Goal: Task Accomplishment & Management: Use online tool/utility

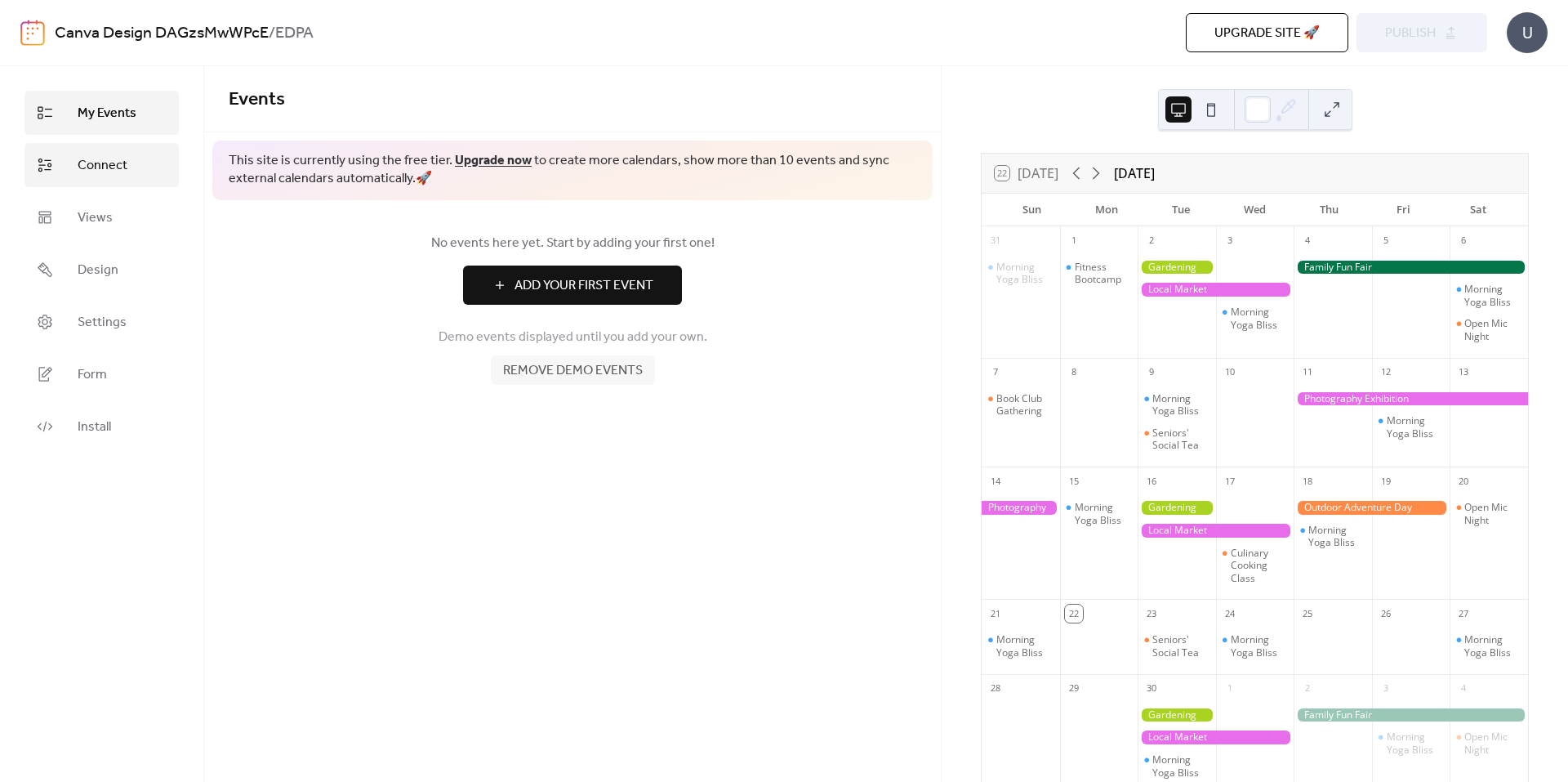
click at [107, 167] on span "Connect" at bounding box center [102, 166] width 49 height 19
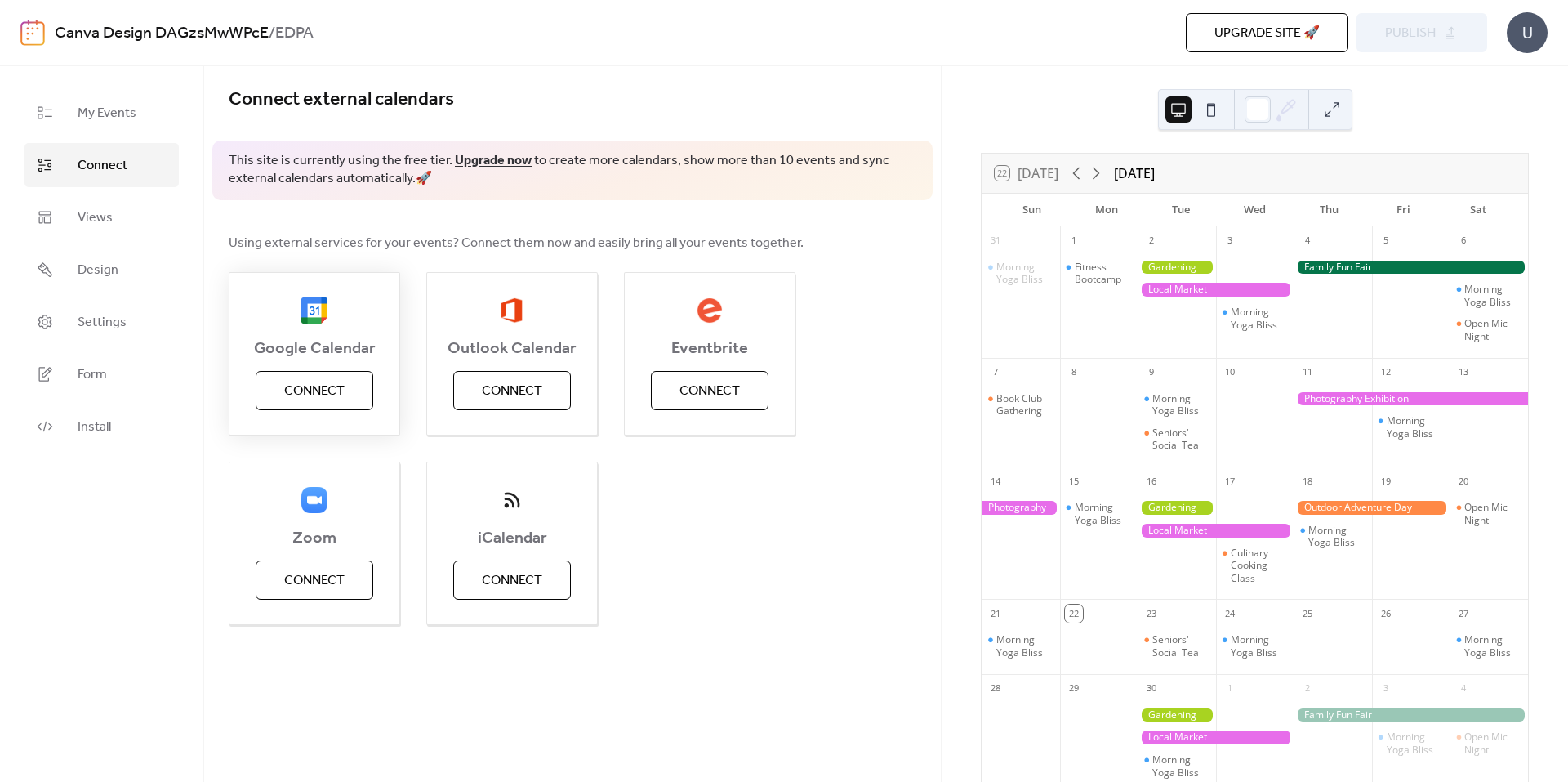
click at [328, 388] on span "Connect" at bounding box center [315, 391] width 60 height 19
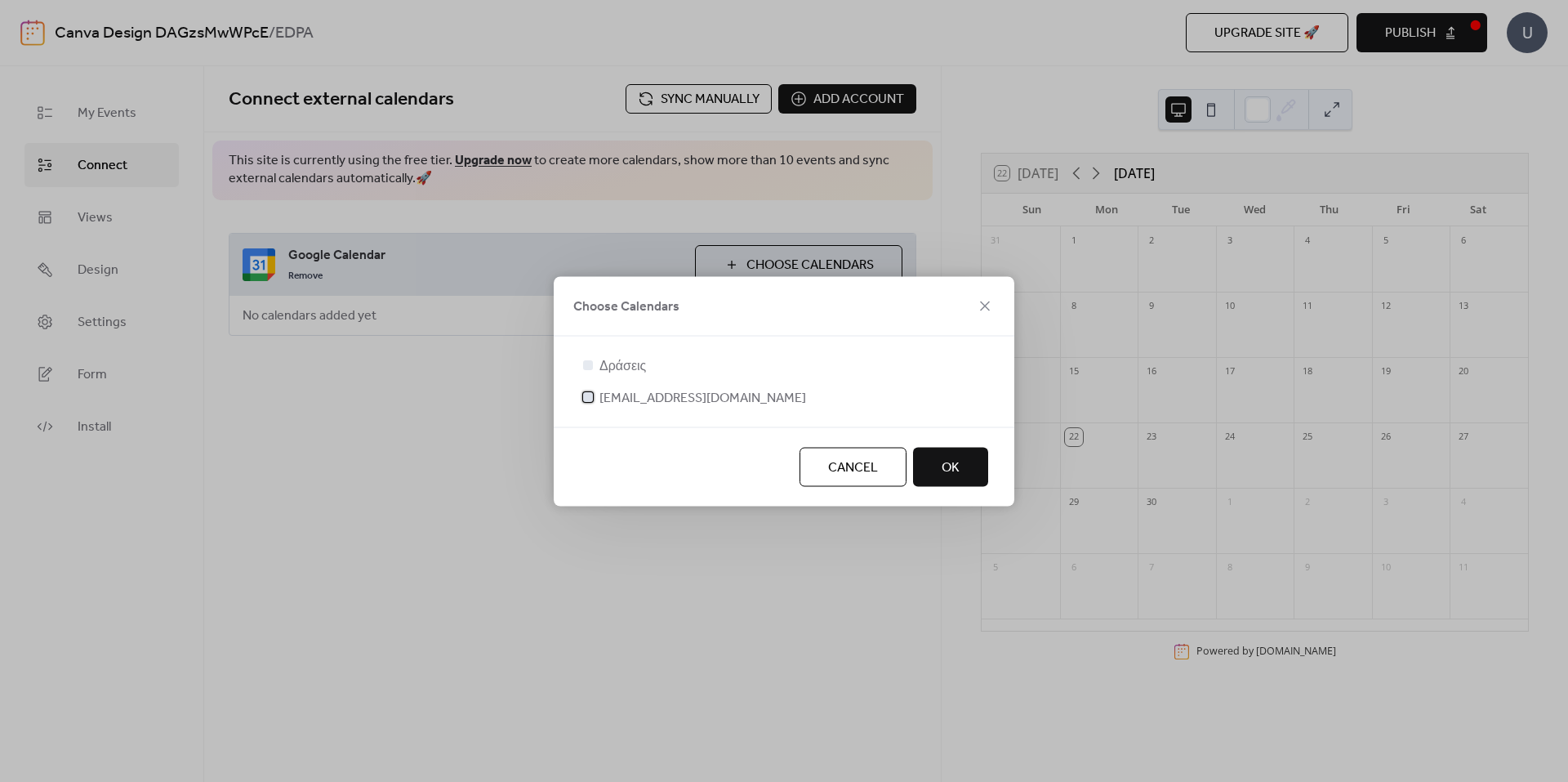
click at [592, 399] on div at bounding box center [588, 396] width 10 height 10
drag, startPoint x: 953, startPoint y: 467, endPoint x: 563, endPoint y: 215, distance: 464.3
click at [953, 468] on span "OK" at bounding box center [951, 466] width 18 height 19
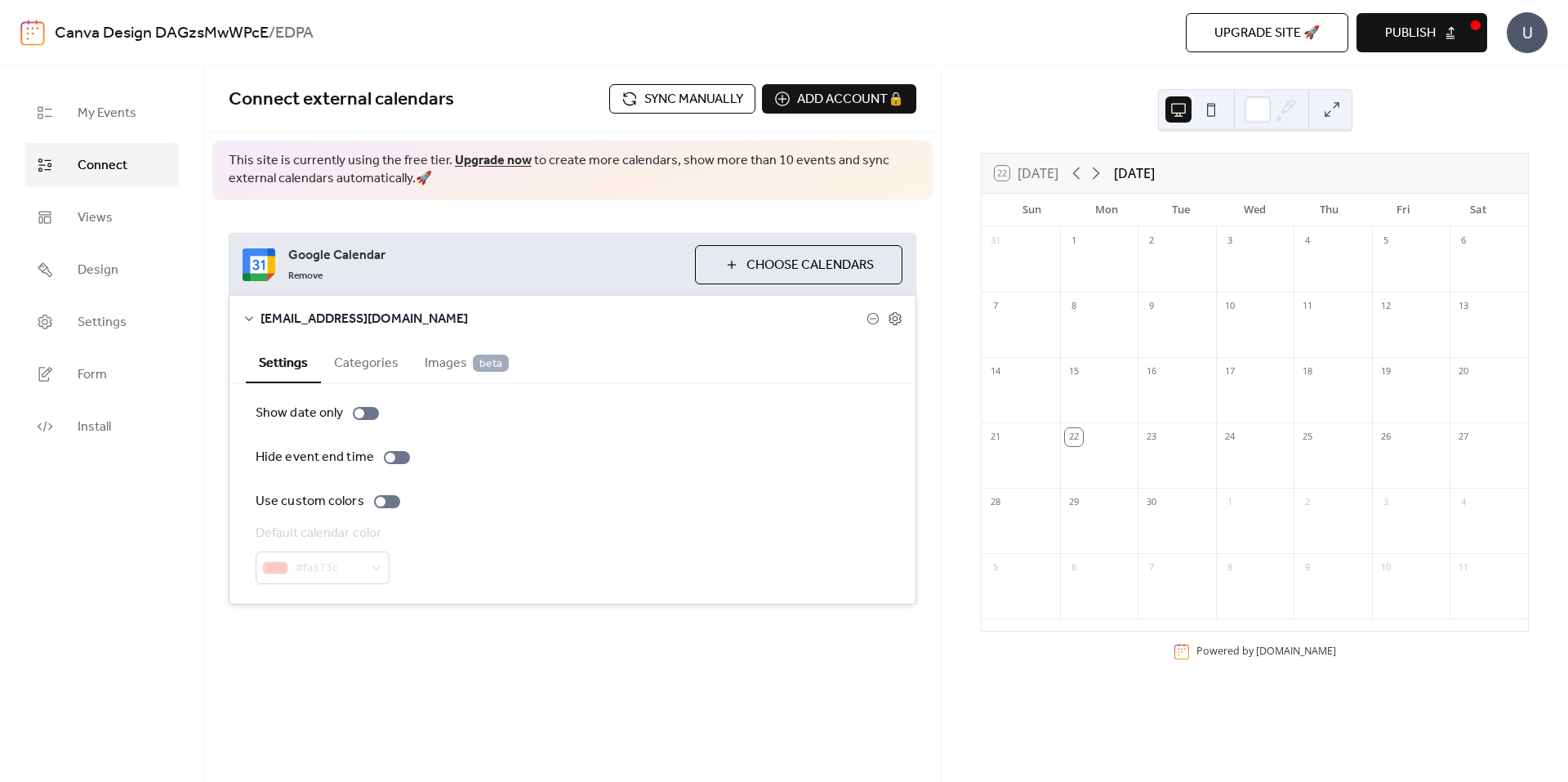
click at [359, 358] on button "Categories" at bounding box center [366, 361] width 91 height 40
click at [442, 359] on span "Images beta" at bounding box center [467, 363] width 84 height 19
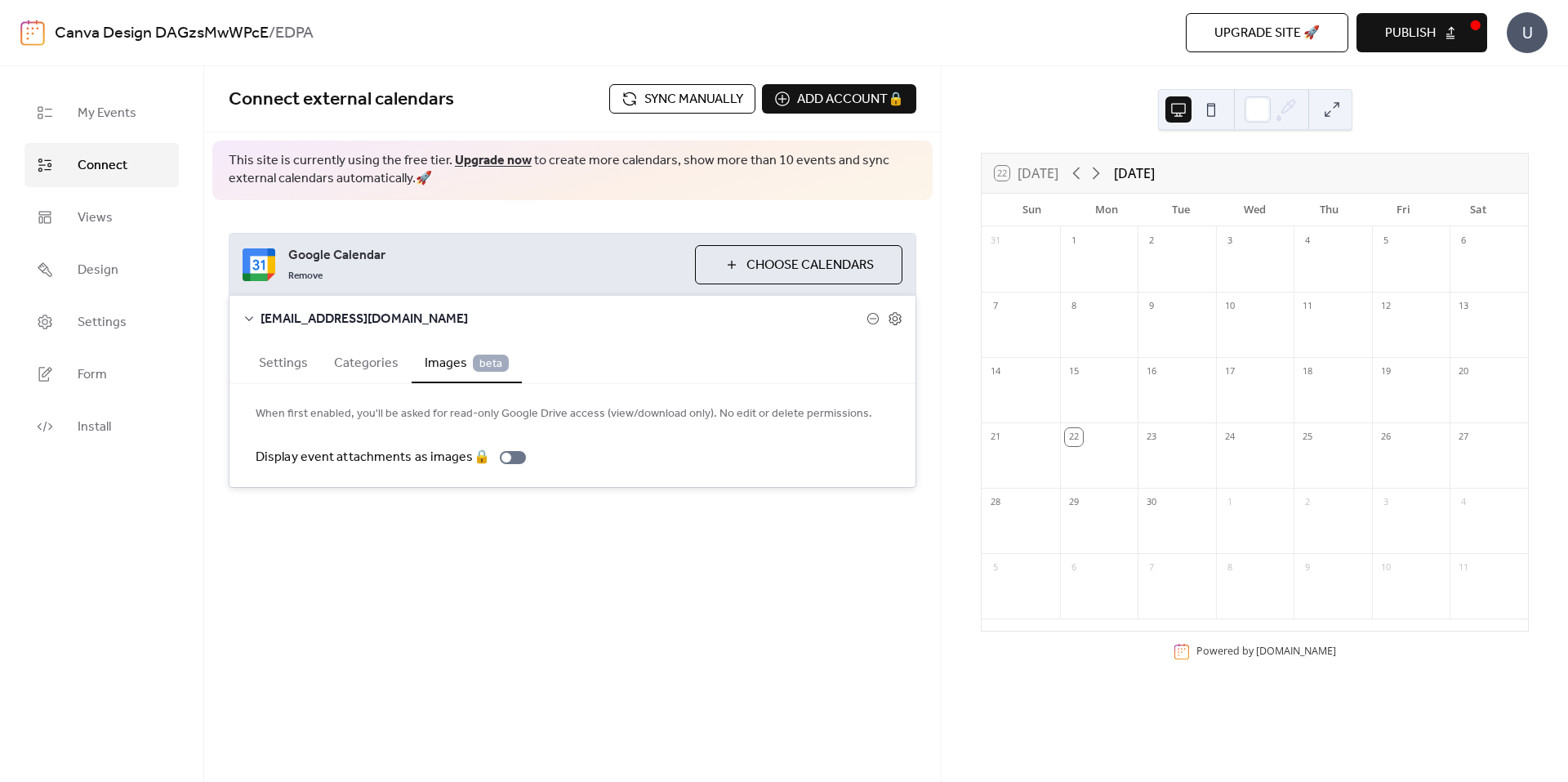
click at [1404, 35] on span "Publish" at bounding box center [1410, 33] width 50 height 19
